Goal: Information Seeking & Learning: Understand process/instructions

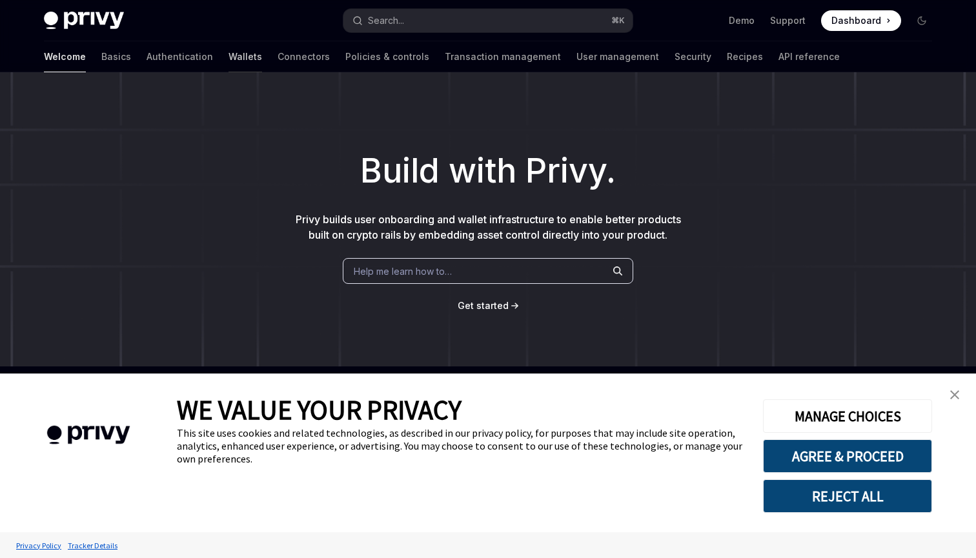
click at [228, 54] on link "Wallets" at bounding box center [245, 56] width 34 height 31
type textarea "*"
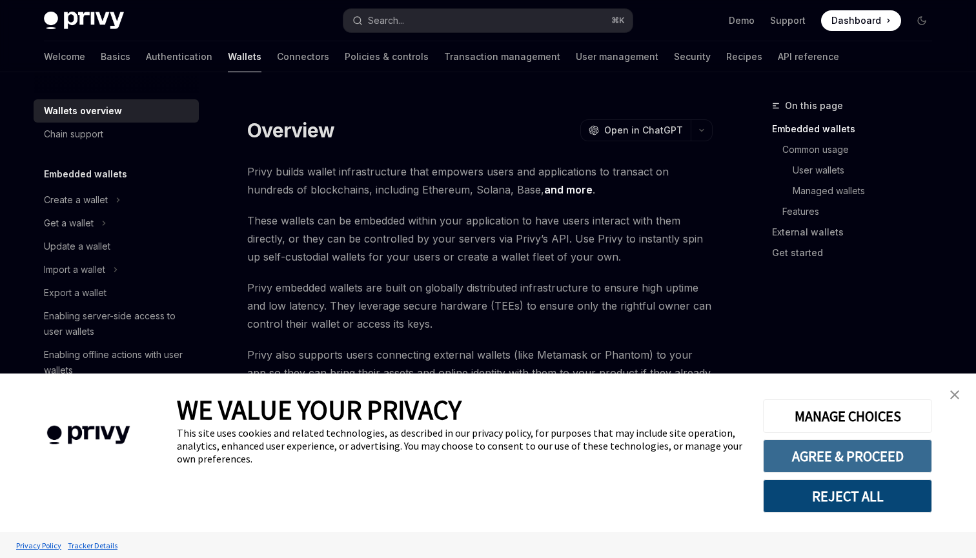
click at [841, 460] on button "AGREE & PROCEED" at bounding box center [847, 456] width 169 height 34
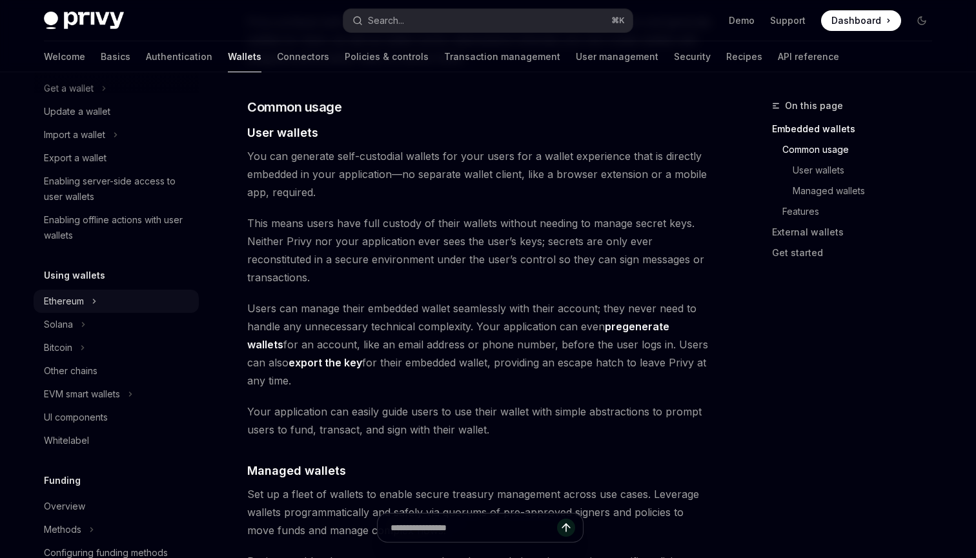
scroll to position [136, 0]
click at [90, 325] on div "Solana" at bounding box center [116, 323] width 165 height 23
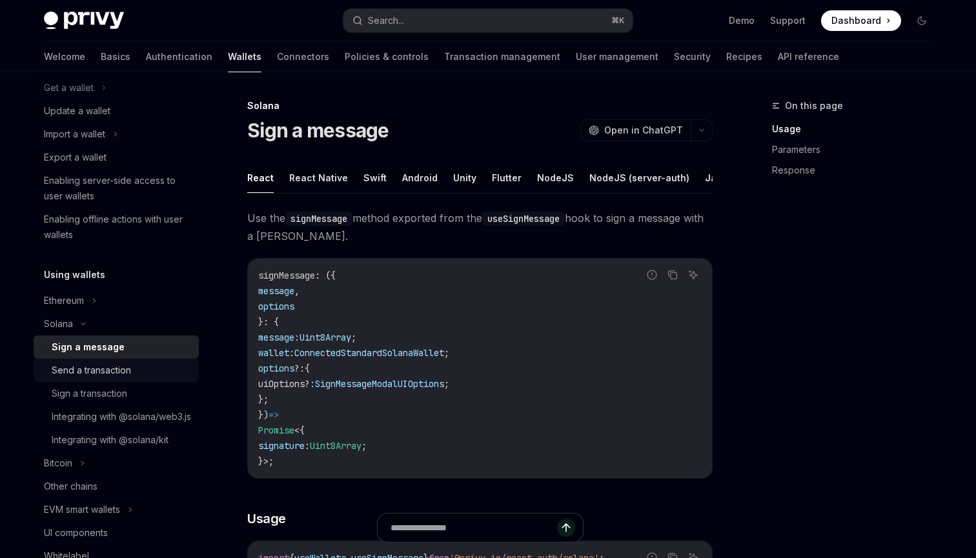
click at [117, 380] on link "Send a transaction" at bounding box center [116, 370] width 165 height 23
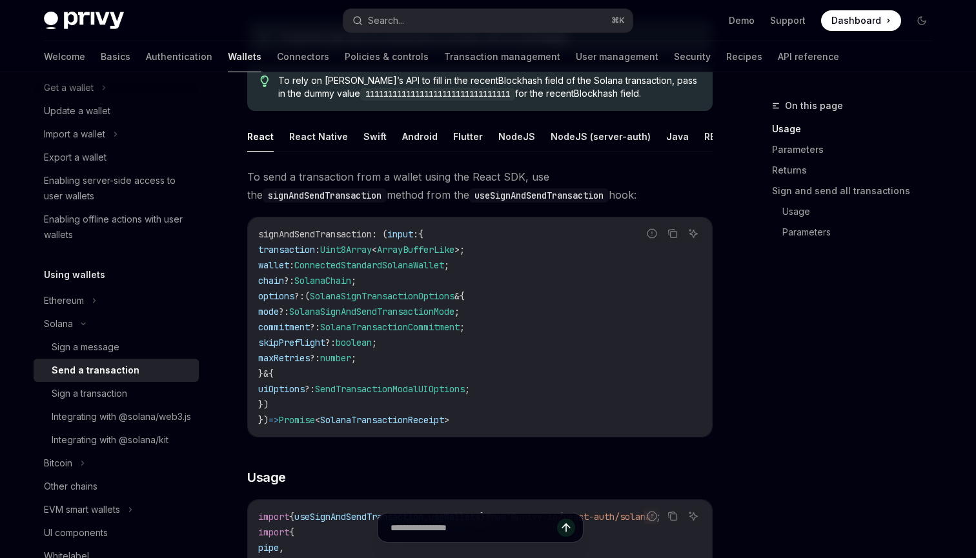
scroll to position [151, 0]
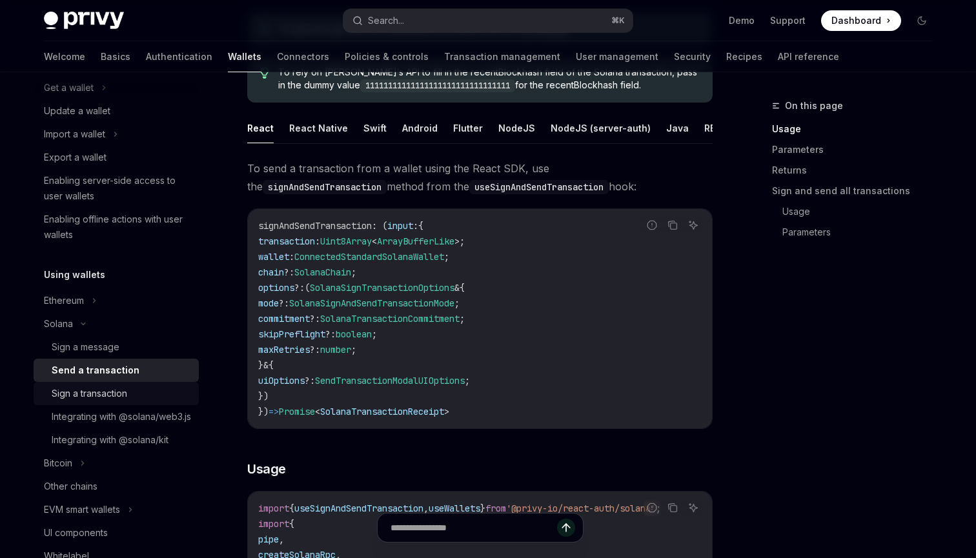
click at [123, 393] on div "Sign a transaction" at bounding box center [89, 393] width 75 height 15
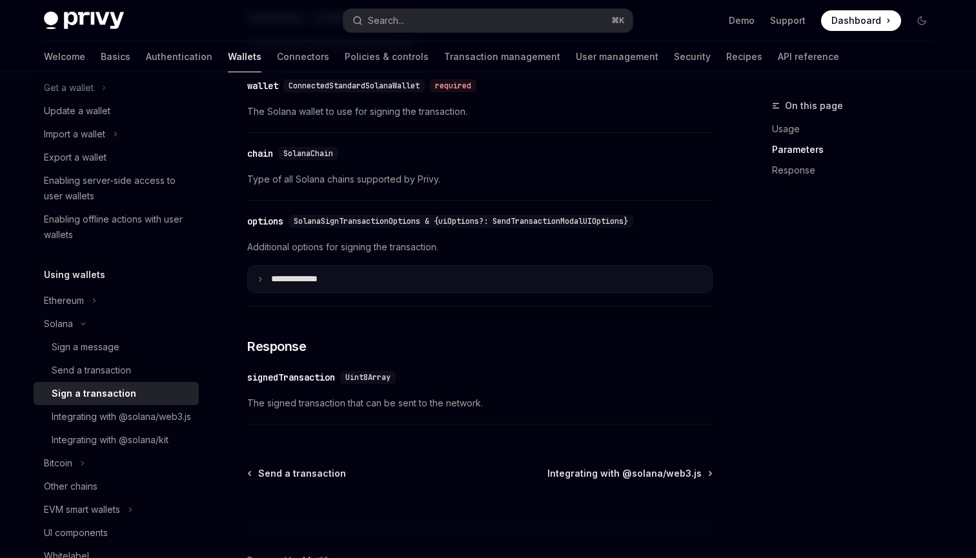
scroll to position [1075, 0]
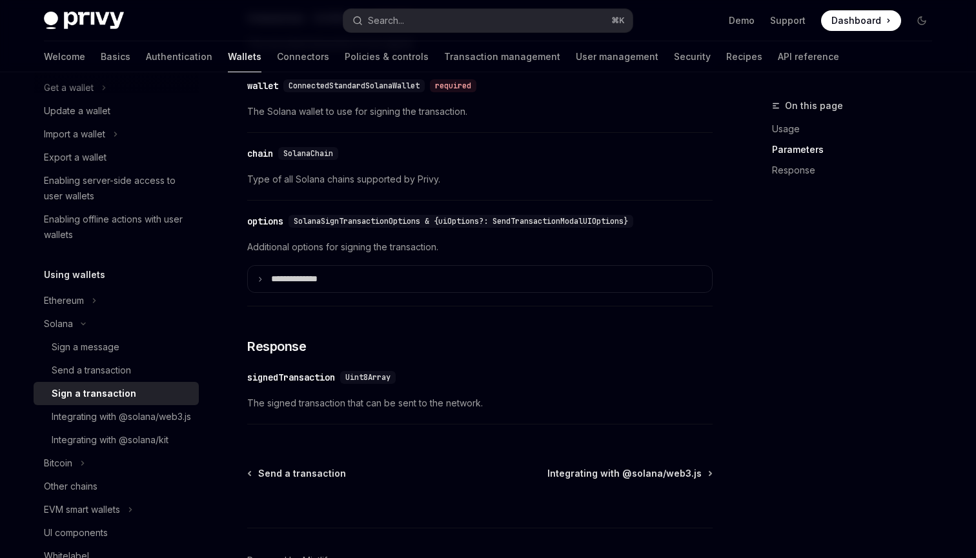
click at [305, 407] on span "The signed transaction that can be sent to the network." at bounding box center [479, 403] width 465 height 15
click at [371, 376] on span "Uint8Array" at bounding box center [367, 377] width 45 height 10
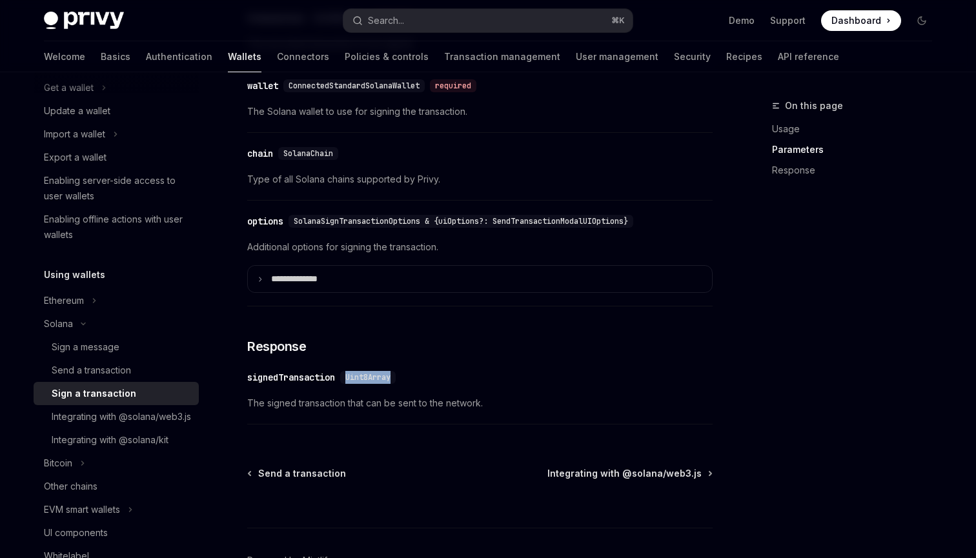
click at [371, 376] on span "Uint8Array" at bounding box center [367, 377] width 45 height 10
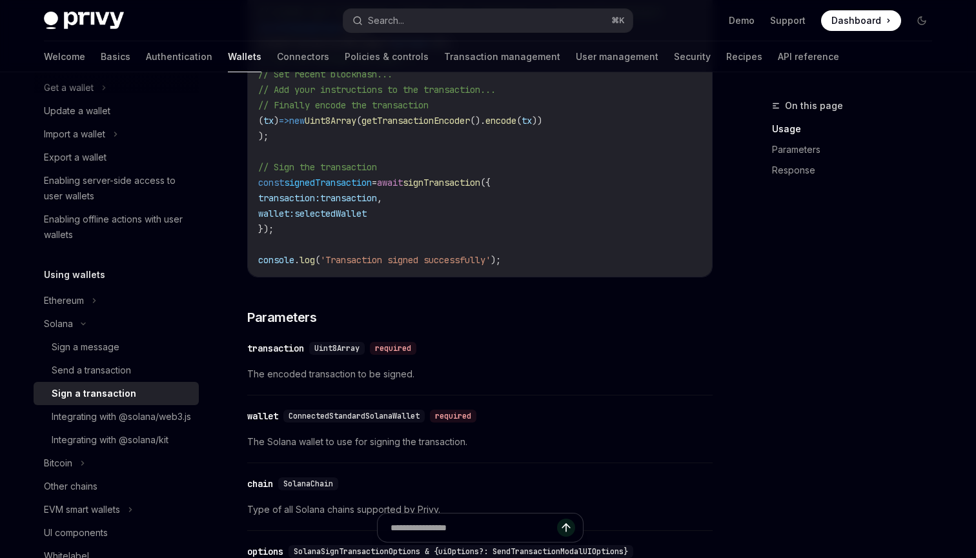
scroll to position [738, 0]
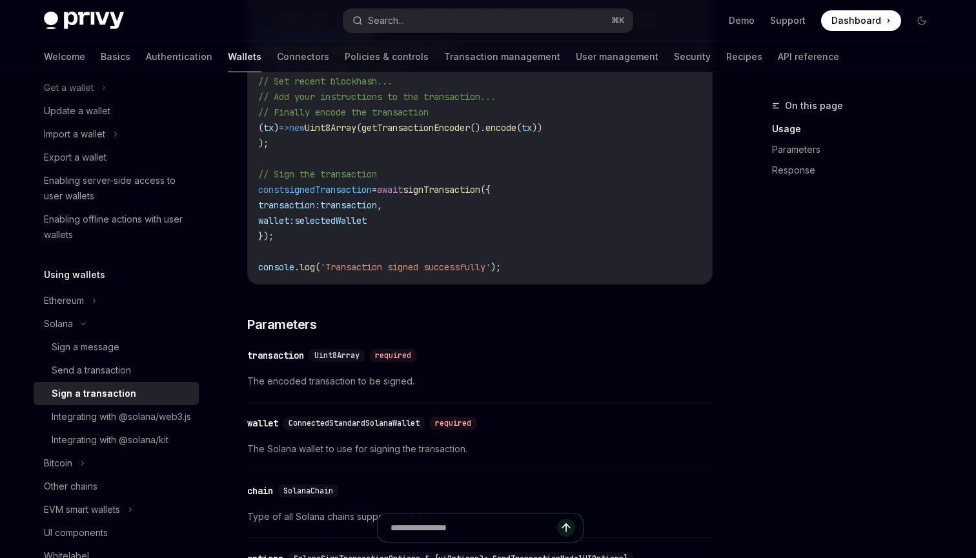
click at [536, 279] on div "import { useSignTransaction , useWallets } from '@privy-io/react-auth/solana' ;…" at bounding box center [480, 27] width 464 height 514
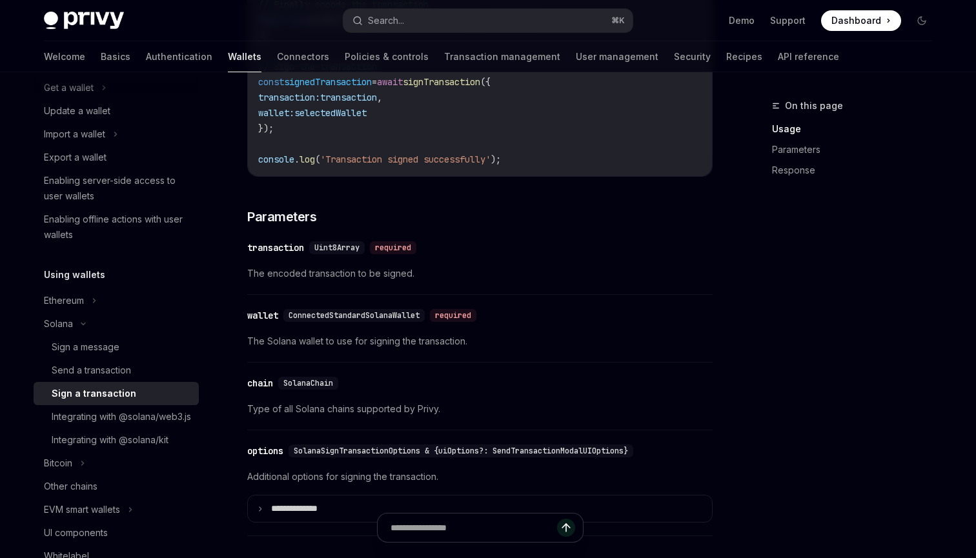
scroll to position [847, 0]
copy span "Uint8Array"
drag, startPoint x: 317, startPoint y: 256, endPoint x: 374, endPoint y: 255, distance: 56.8
click at [374, 253] on div "Uint8Array required" at bounding box center [365, 246] width 112 height 13
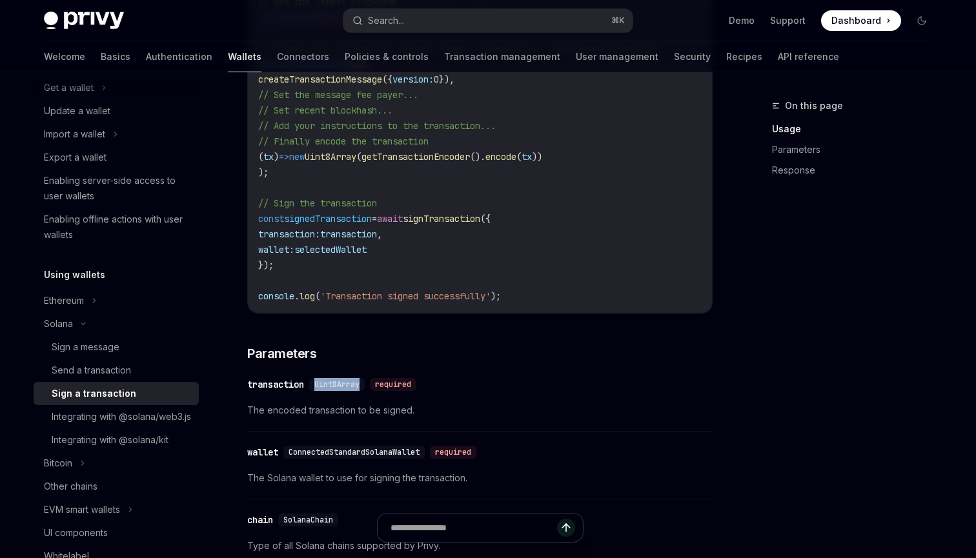
scroll to position [890, 0]
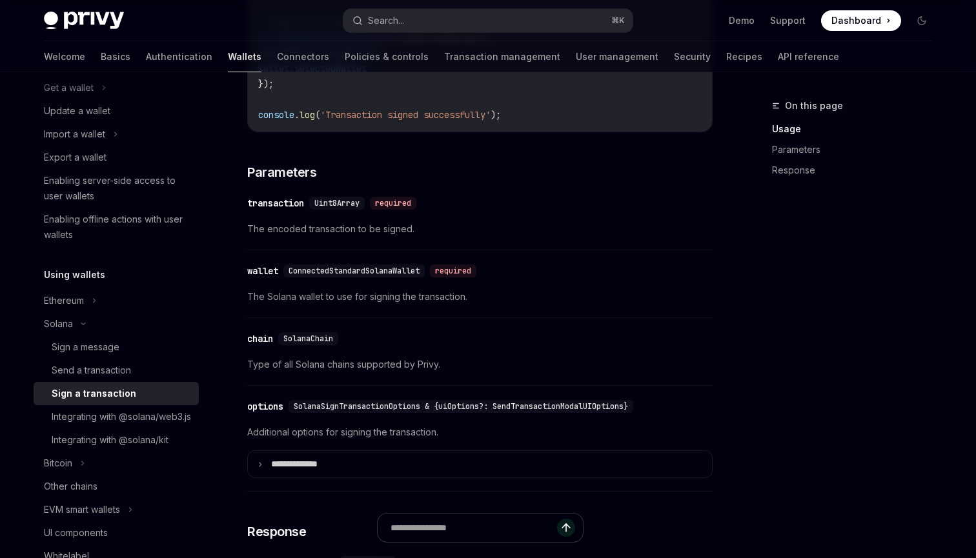
click at [298, 250] on div "​ transaction Uint8Array required The encoded transaction to be signed." at bounding box center [479, 219] width 465 height 61
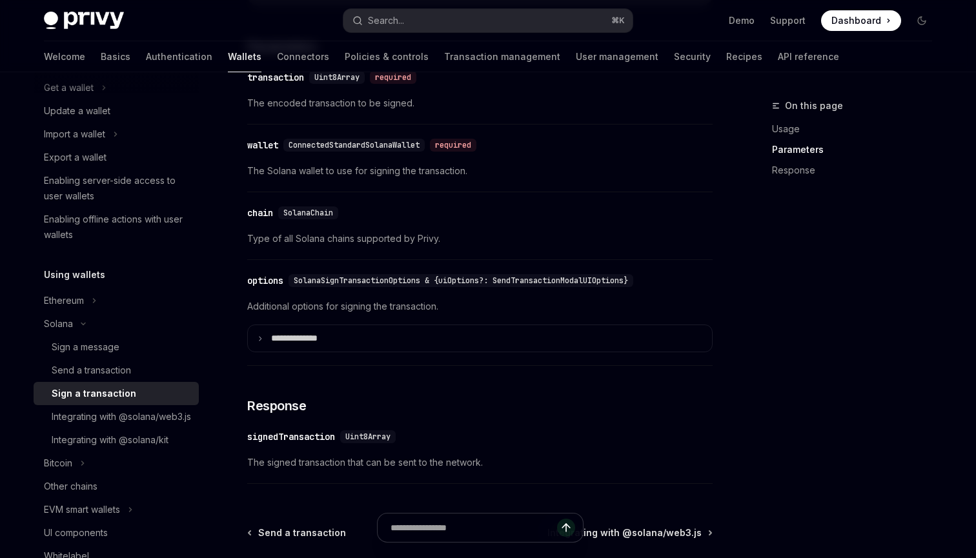
scroll to position [1012, 0]
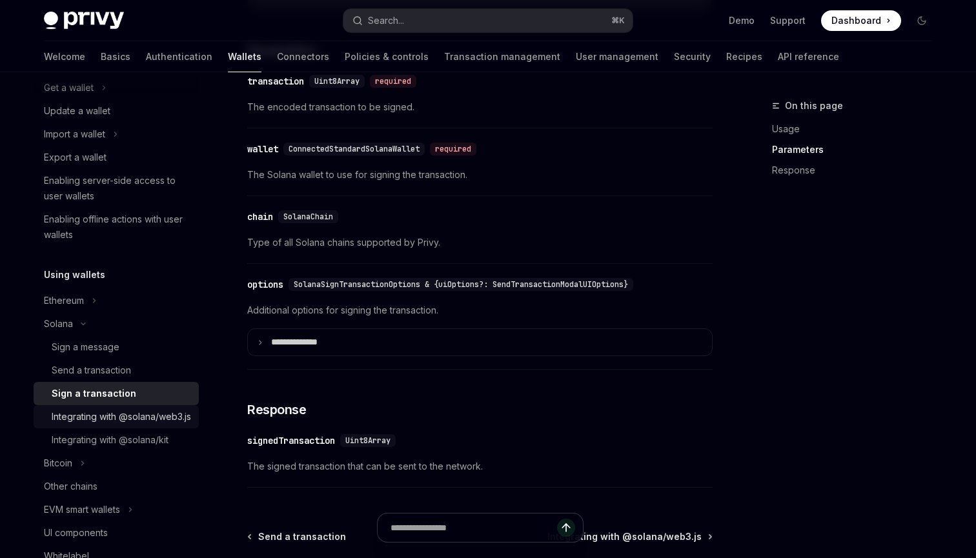
click at [122, 424] on div "Integrating with @solana/web3.js" at bounding box center [121, 416] width 139 height 15
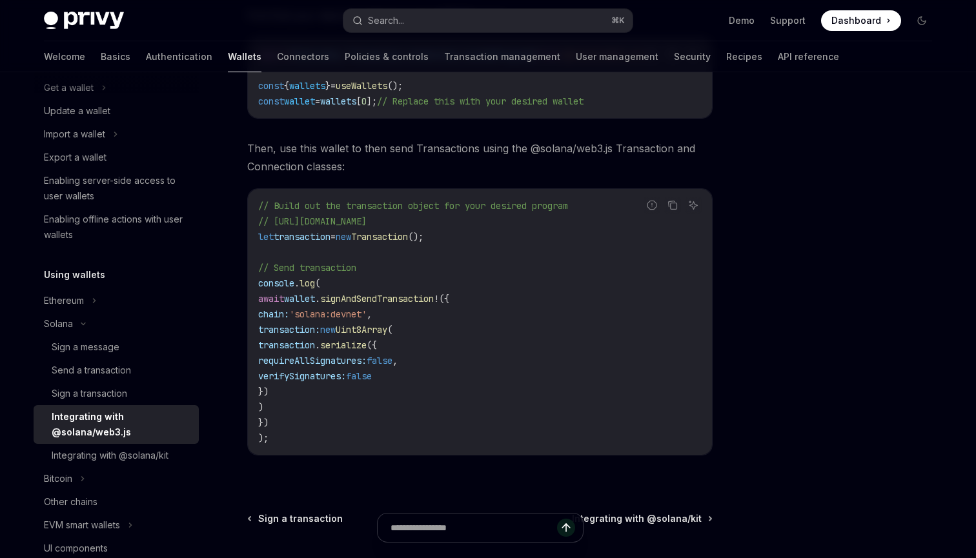
scroll to position [283, 0]
click at [385, 332] on span "Uint8Array" at bounding box center [362, 330] width 52 height 12
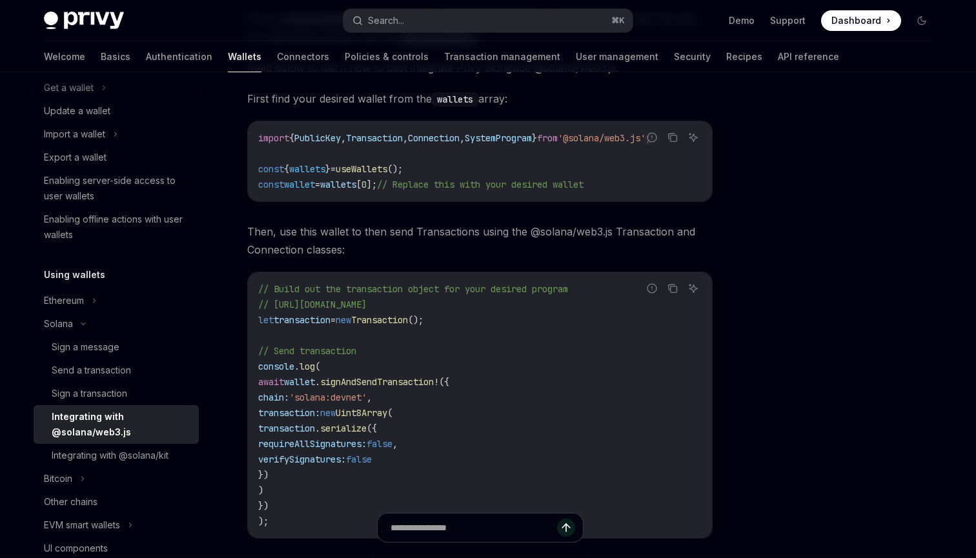
scroll to position [201, 0]
click at [403, 385] on span "signAndSendTransaction" at bounding box center [377, 381] width 114 height 12
click at [387, 414] on span "Uint8Array" at bounding box center [362, 412] width 52 height 12
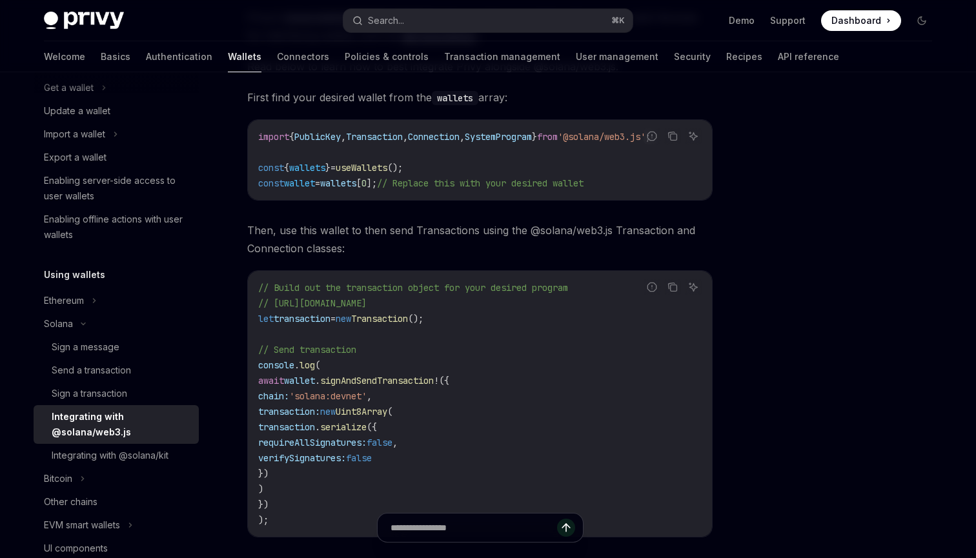
click at [387, 414] on span "Uint8Array" at bounding box center [362, 412] width 52 height 12
drag, startPoint x: 366, startPoint y: 473, endPoint x: 245, endPoint y: 425, distance: 129.8
click at [245, 425] on div "Solana Integrating with @solana/web3.js OpenAI Open in ChatGPT OpenAI Open in C…" at bounding box center [359, 331] width 712 height 869
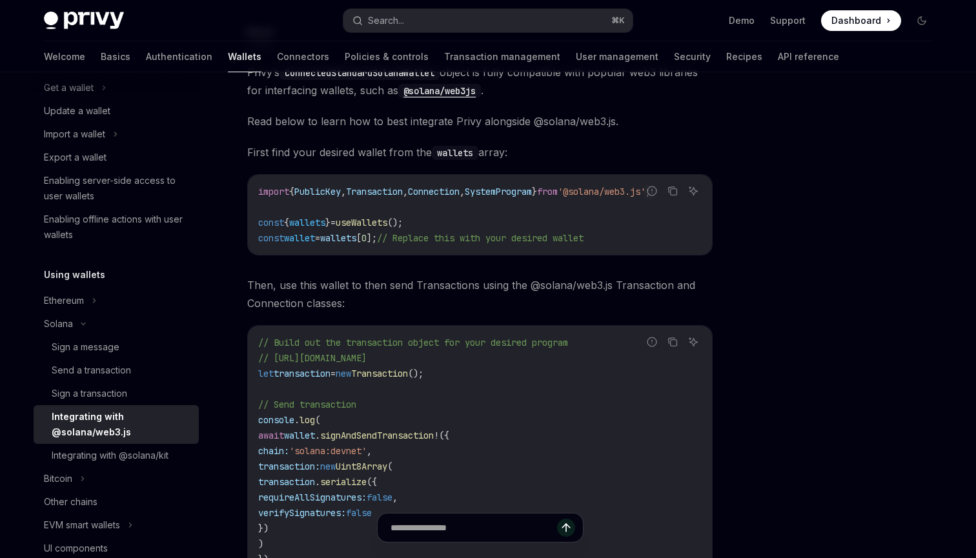
scroll to position [135, 0]
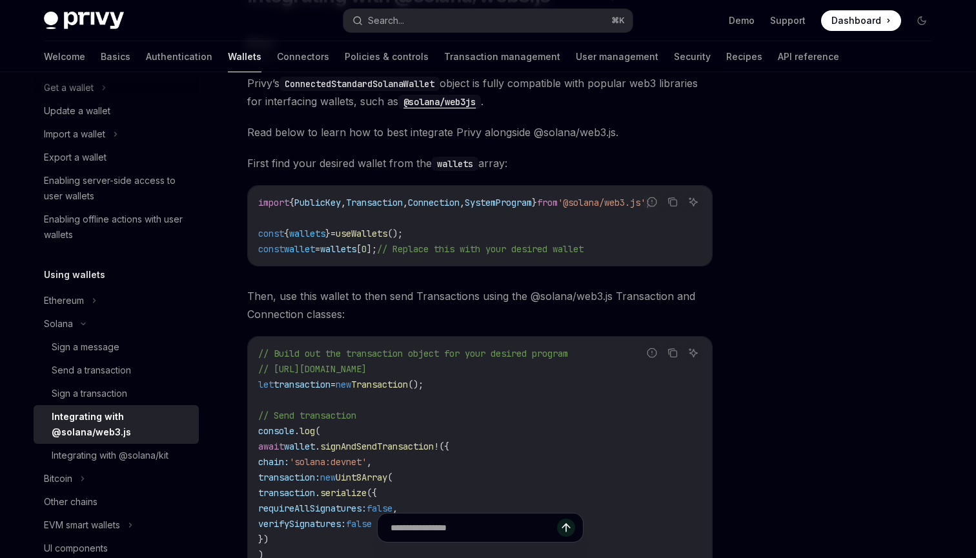
click at [443, 317] on span "Then, use this wallet to then send Transactions using the @solana/web3.js Trans…" at bounding box center [479, 305] width 465 height 36
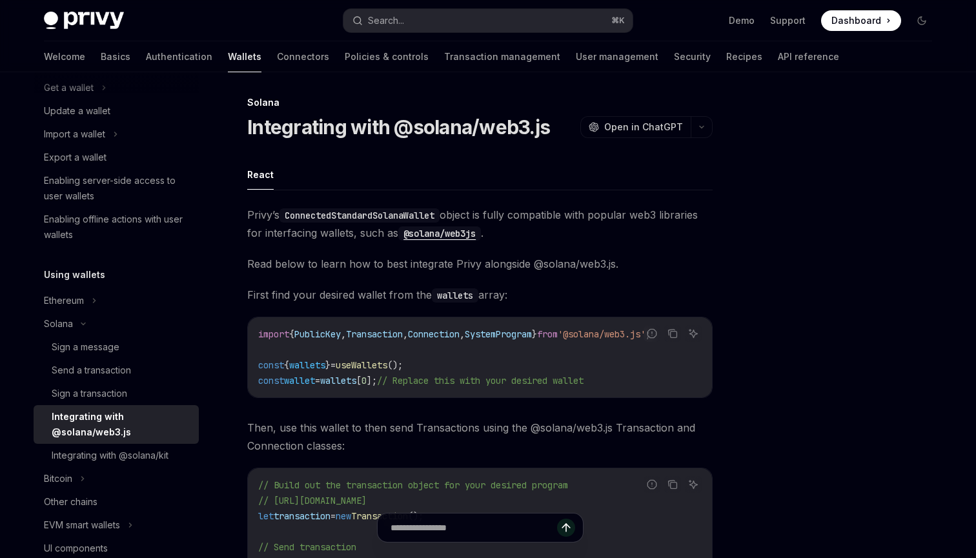
scroll to position [3, 0]
click at [468, 217] on span "Privy’s ConnectedStandardSolanaWallet object is fully compatible with popular w…" at bounding box center [479, 224] width 465 height 36
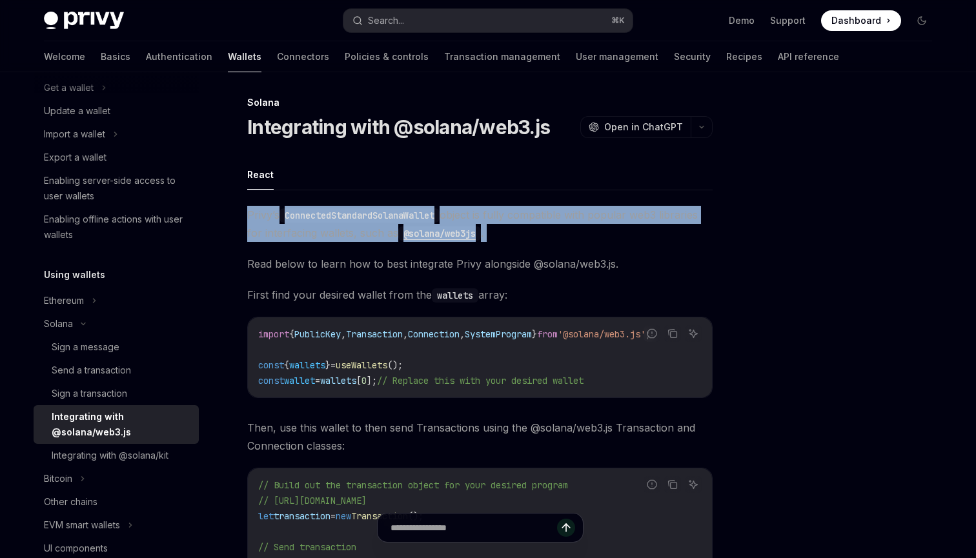
click at [468, 217] on span "Privy’s ConnectedStandardSolanaWallet object is fully compatible with popular w…" at bounding box center [479, 224] width 465 height 36
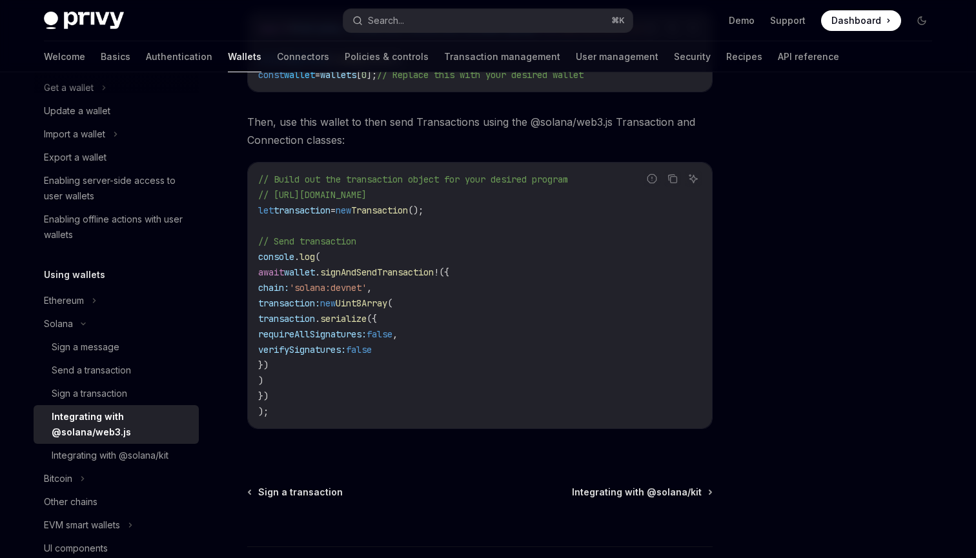
scroll to position [309, 0]
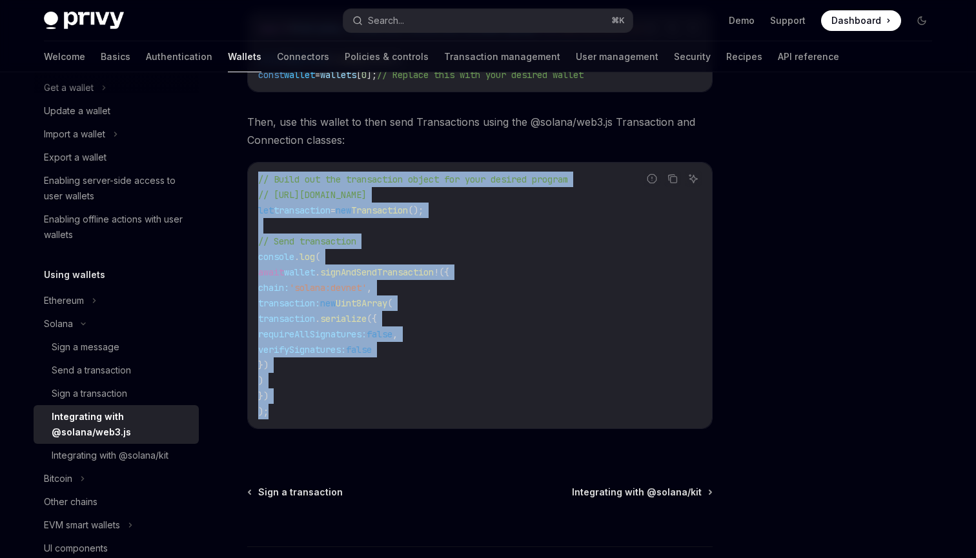
drag, startPoint x: 300, startPoint y: 416, endPoint x: 260, endPoint y: 179, distance: 239.5
click at [260, 179] on code "// Build out the transaction object for your desired program // [URL][DOMAIN_NA…" at bounding box center [479, 296] width 443 height 248
click at [302, 381] on code "// Build out the transaction object for your desired program // [URL][DOMAIN_NA…" at bounding box center [479, 296] width 443 height 248
drag, startPoint x: 299, startPoint y: 417, endPoint x: 253, endPoint y: 179, distance: 241.8
click at [253, 179] on div "// Build out the transaction object for your desired program // [URL][DOMAIN_NA…" at bounding box center [480, 296] width 464 height 266
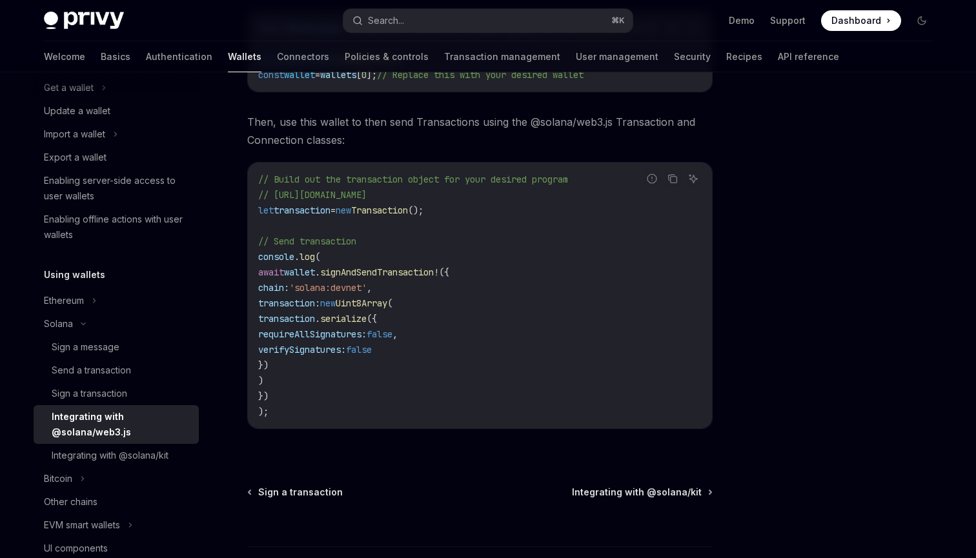
click at [297, 301] on span "transaction:" at bounding box center [289, 303] width 62 height 12
drag, startPoint x: 349, startPoint y: 305, endPoint x: 356, endPoint y: 382, distance: 77.7
click at [356, 382] on code "// Build out the transaction object for your desired program // [URL][DOMAIN_NA…" at bounding box center [479, 296] width 443 height 248
click at [367, 324] on span "serialize" at bounding box center [343, 319] width 46 height 12
drag, startPoint x: 348, startPoint y: 306, endPoint x: 481, endPoint y: 306, distance: 133.6
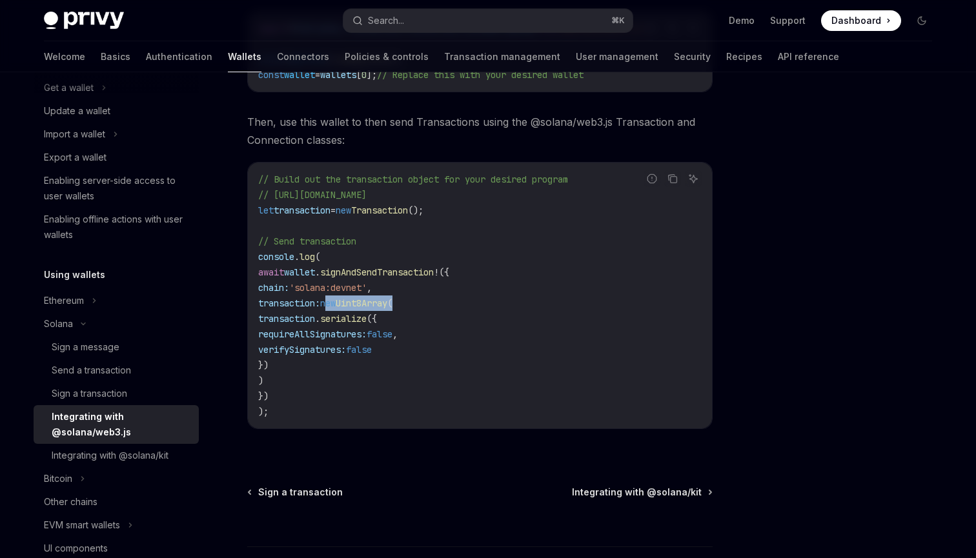
click at [481, 306] on code "// Build out the transaction object for your desired program // [URL][DOMAIN_NA…" at bounding box center [479, 296] width 443 height 248
copy span "new Uint8Array ("
click at [118, 385] on link "Sign a transaction" at bounding box center [116, 393] width 165 height 23
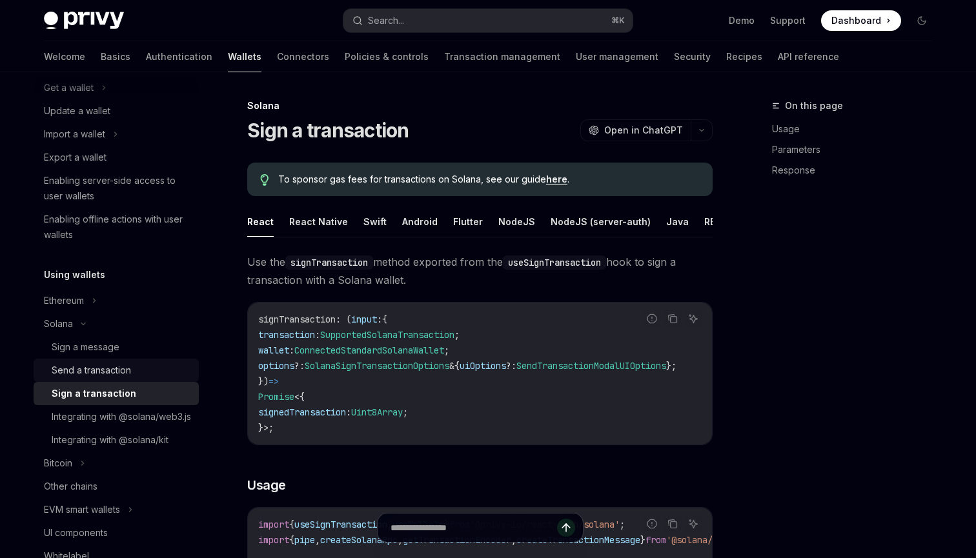
click at [130, 370] on div "Send a transaction" at bounding box center [91, 370] width 79 height 15
type textarea "*"
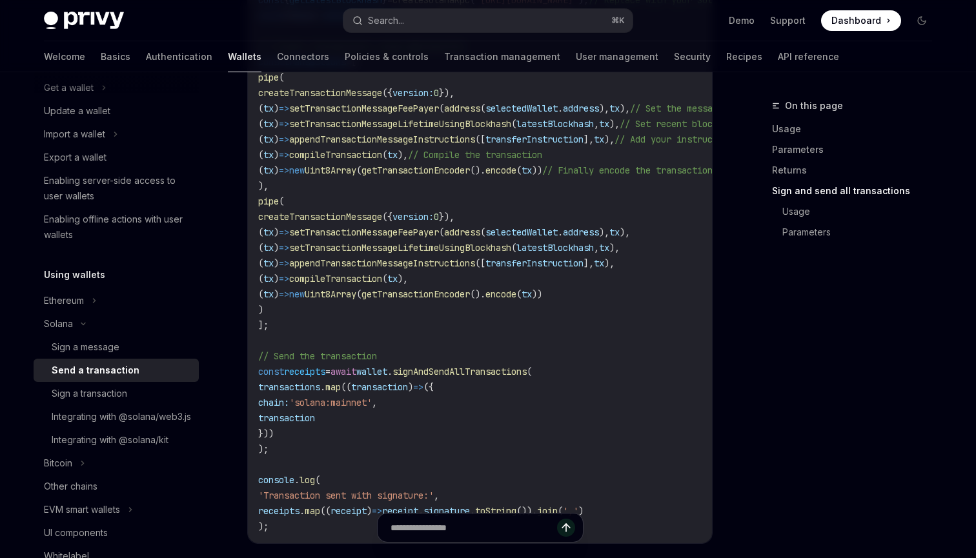
scroll to position [3010, 0]
